Goal: Task Accomplishment & Management: Use online tool/utility

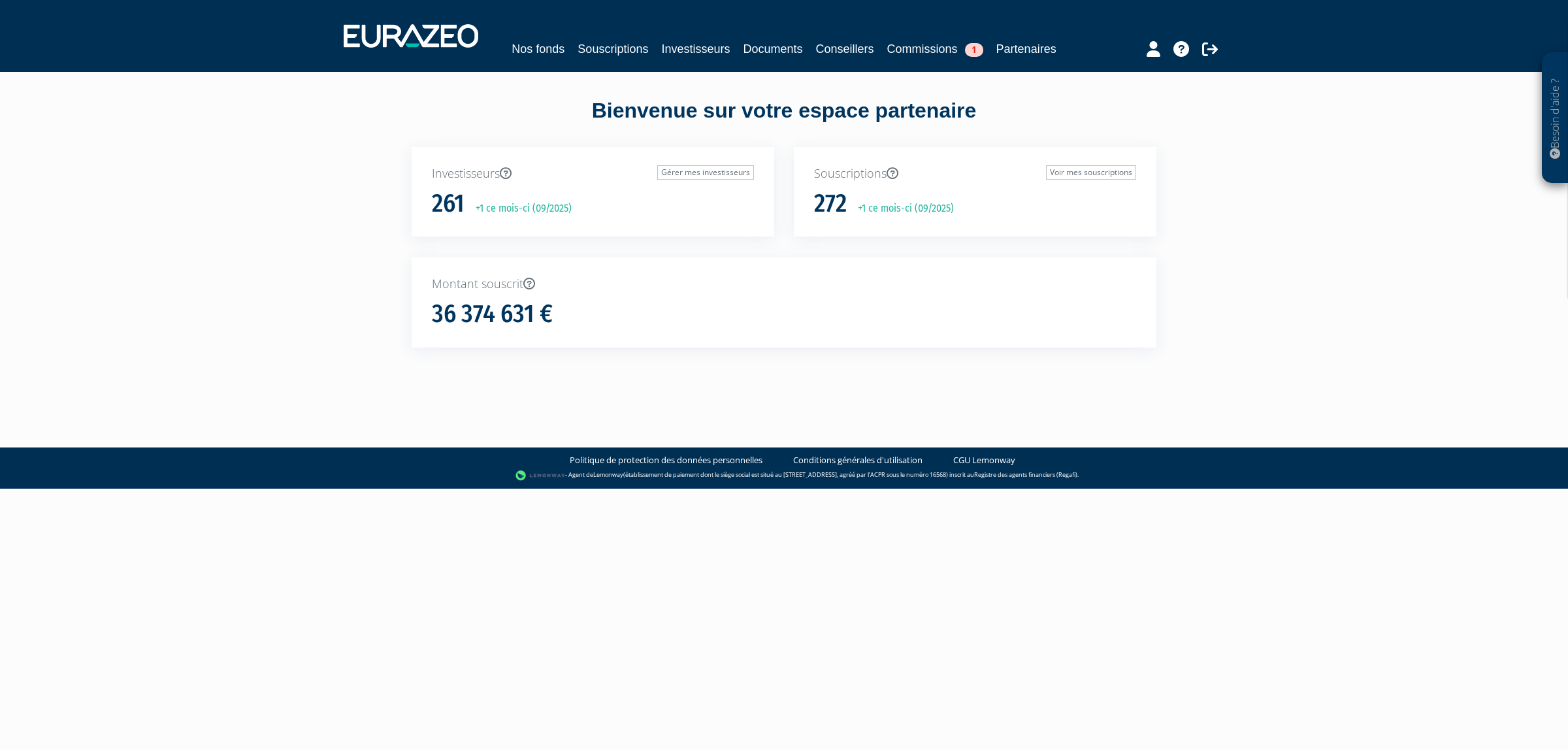
click at [683, 41] on div "Nos fonds Souscriptions Investisseurs Documents Conseillers Commissions 1 Parte…" at bounding box center [783, 49] width 600 height 19
click at [648, 46] on link "Souscriptions" at bounding box center [613, 49] width 71 height 19
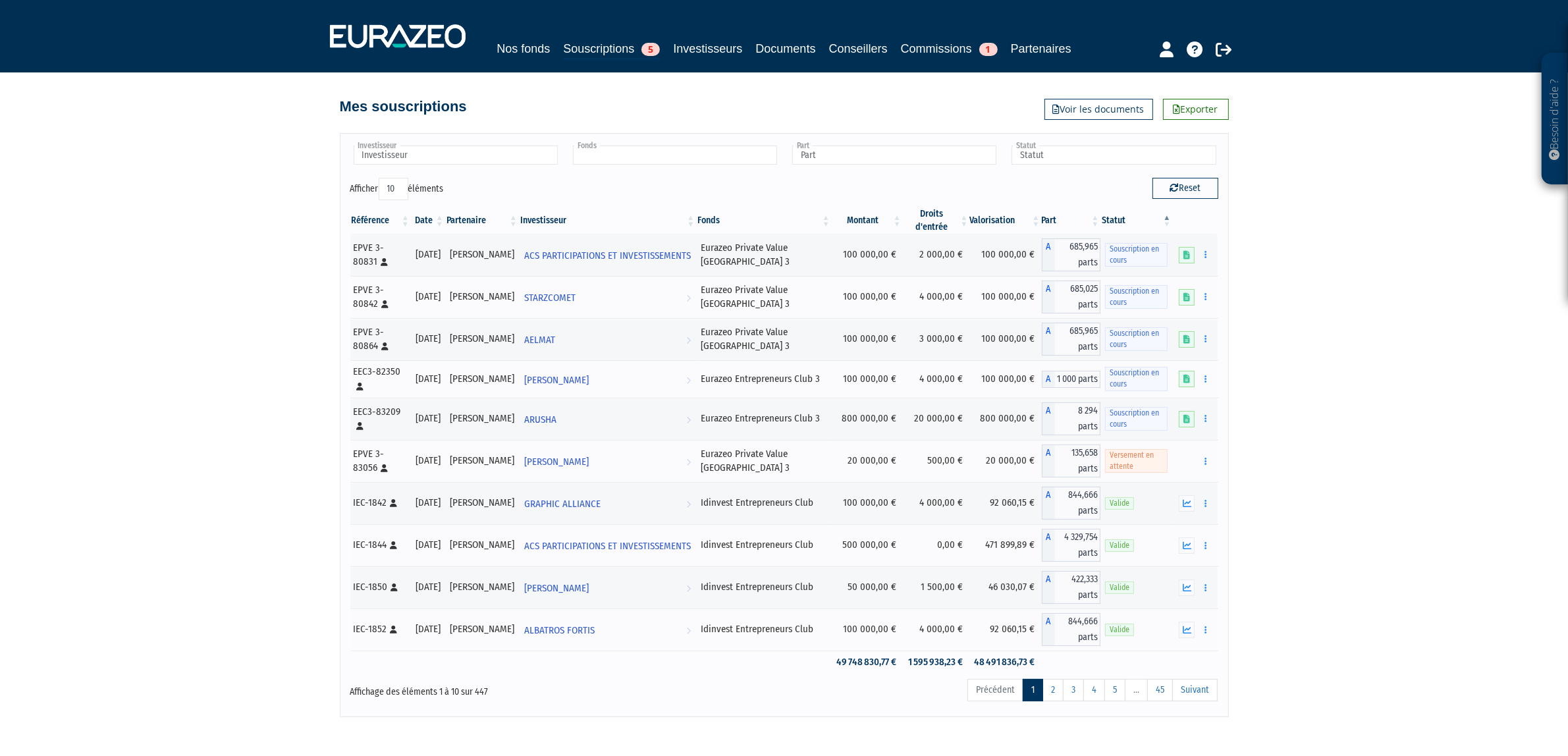
click at [629, 164] on input "text" at bounding box center [675, 155] width 204 height 19
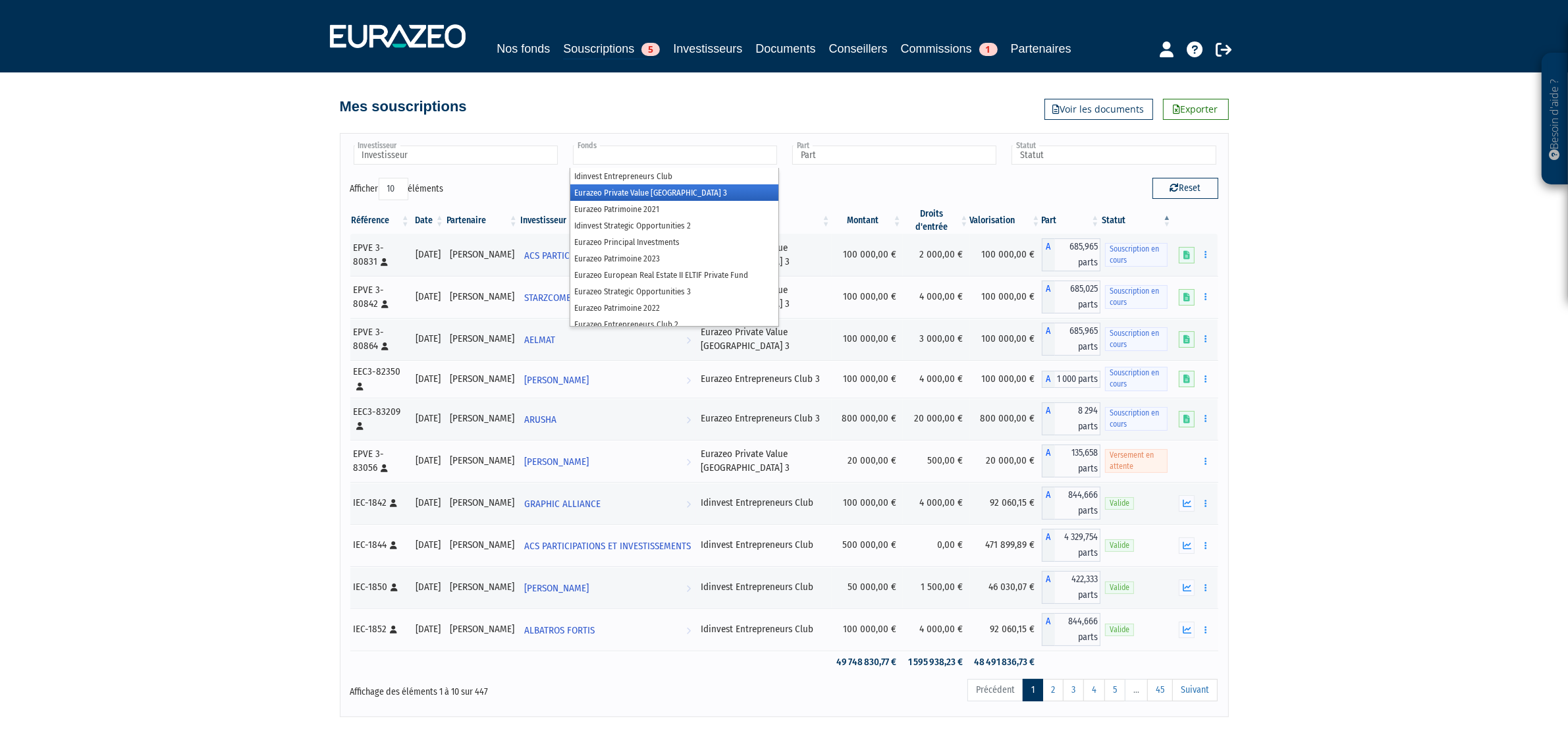
click at [640, 200] on li "Eurazeo Private Value [GEOGRAPHIC_DATA] 3" at bounding box center [674, 193] width 208 height 17
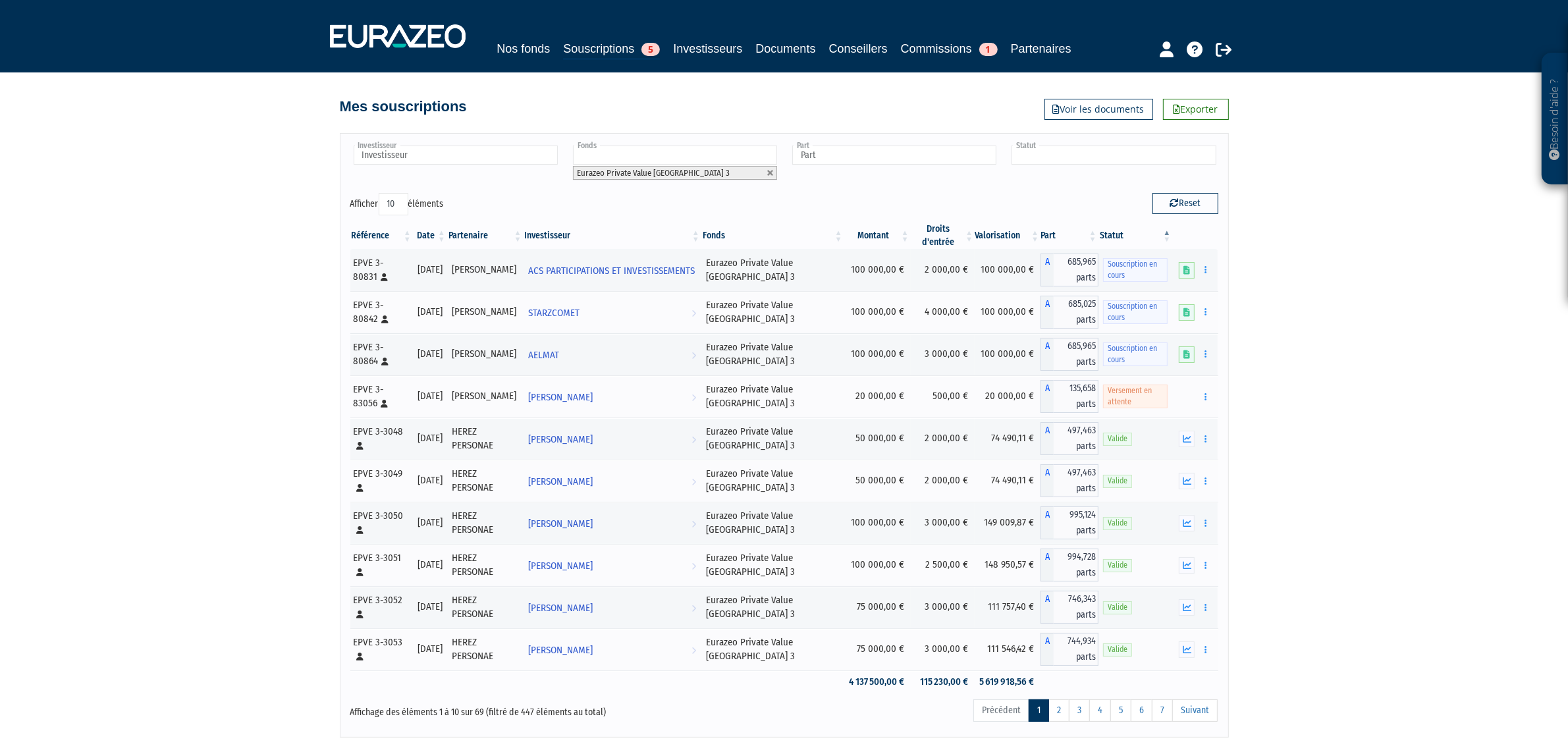
click at [1060, 164] on input "text" at bounding box center [1114, 155] width 204 height 19
click at [1043, 217] on li "Valide" at bounding box center [1113, 209] width 208 height 17
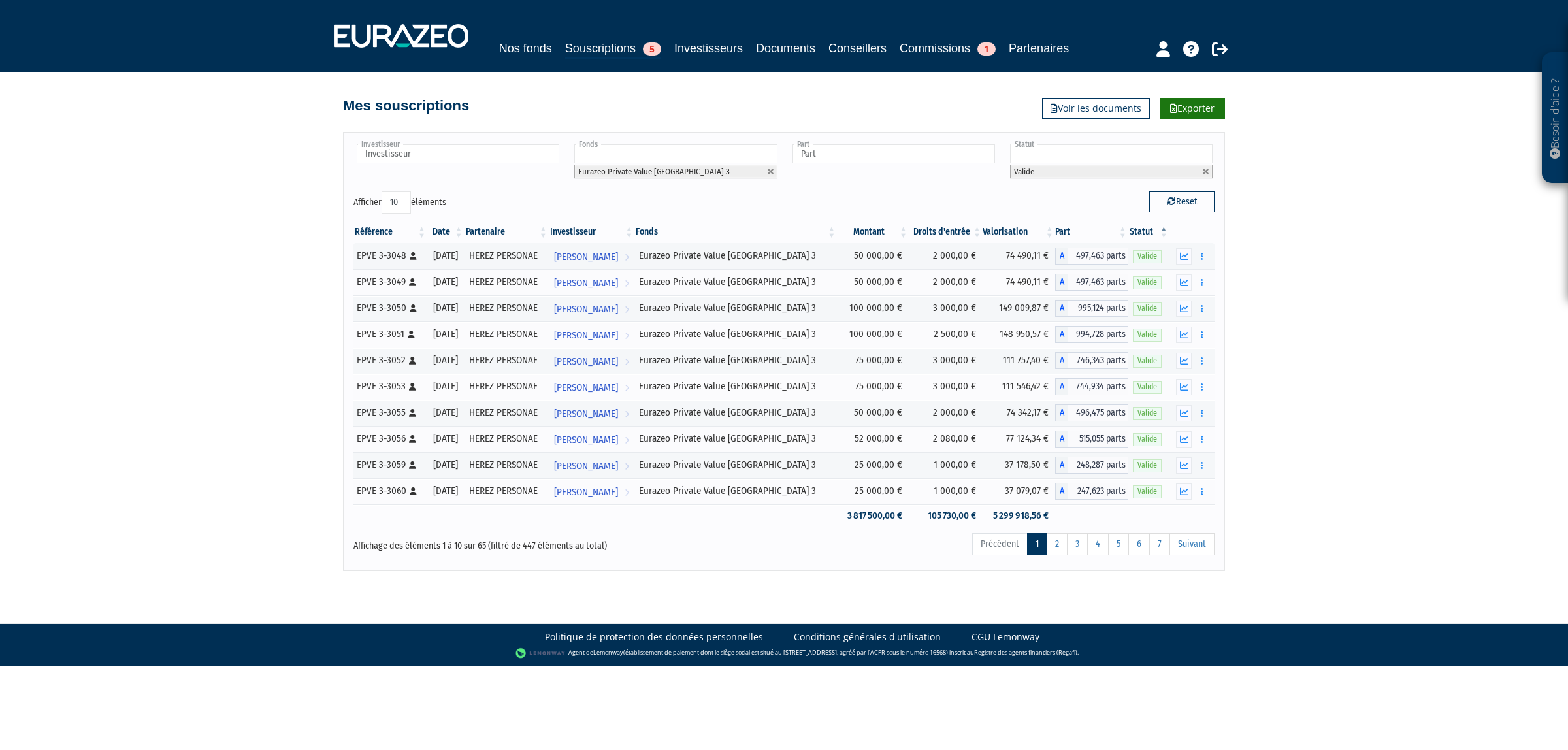
click at [1200, 119] on link "Exporter" at bounding box center [1192, 108] width 65 height 21
